Goal: Complete application form

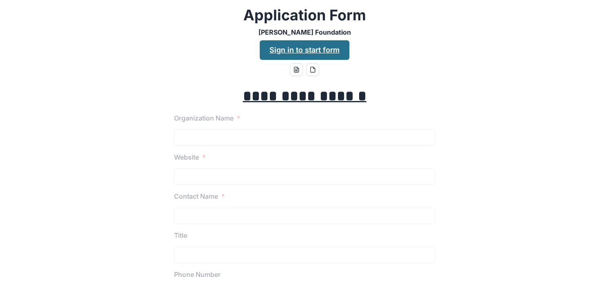
click at [290, 53] on link "Sign in to start form" at bounding box center [305, 50] width 90 height 20
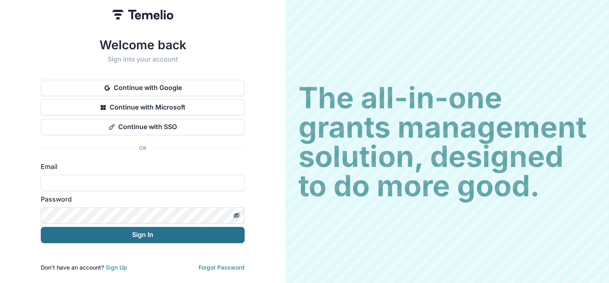
type input "**********"
click at [157, 233] on button "Sign In" at bounding box center [143, 235] width 204 height 16
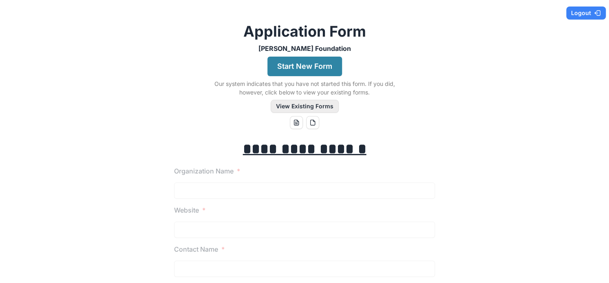
click at [291, 105] on button "View Existing Forms" at bounding box center [305, 106] width 68 height 13
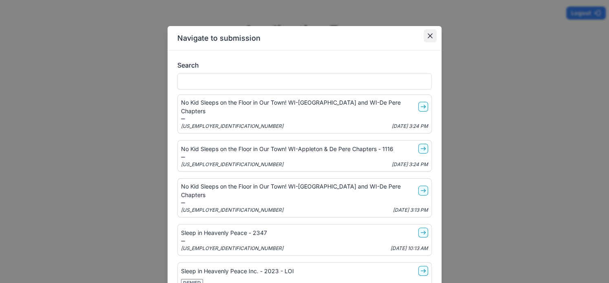
click at [429, 34] on icon "Close" at bounding box center [430, 35] width 5 height 5
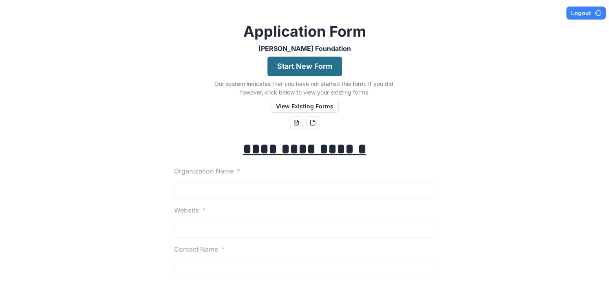
click at [316, 65] on button "Start New Form" at bounding box center [304, 67] width 75 height 20
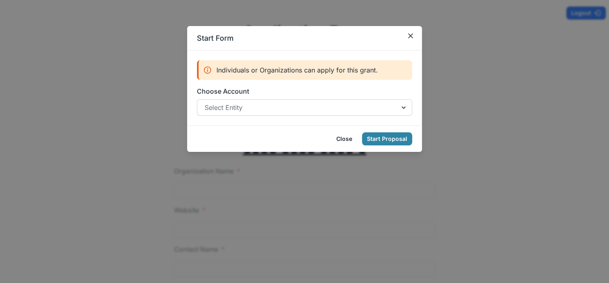
click at [400, 109] on div at bounding box center [404, 107] width 15 height 15
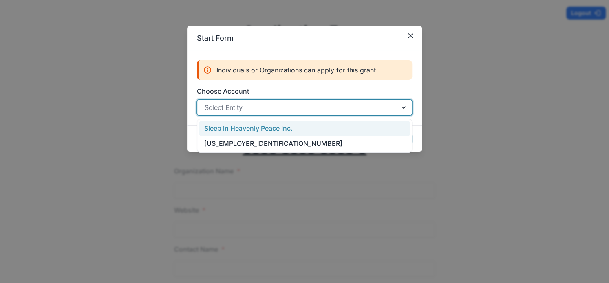
click at [324, 131] on div "Sleep in Heavenly Peace Inc." at bounding box center [304, 128] width 211 height 15
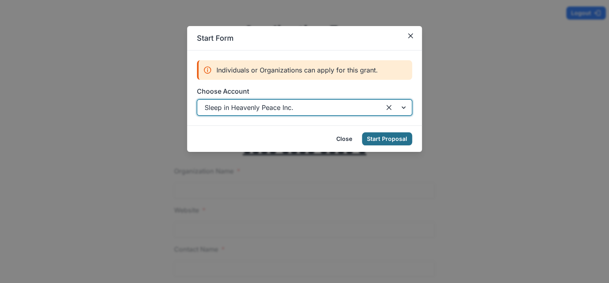
click at [383, 135] on button "Start Proposal" at bounding box center [387, 138] width 50 height 13
